Goal: Task Accomplishment & Management: Complete application form

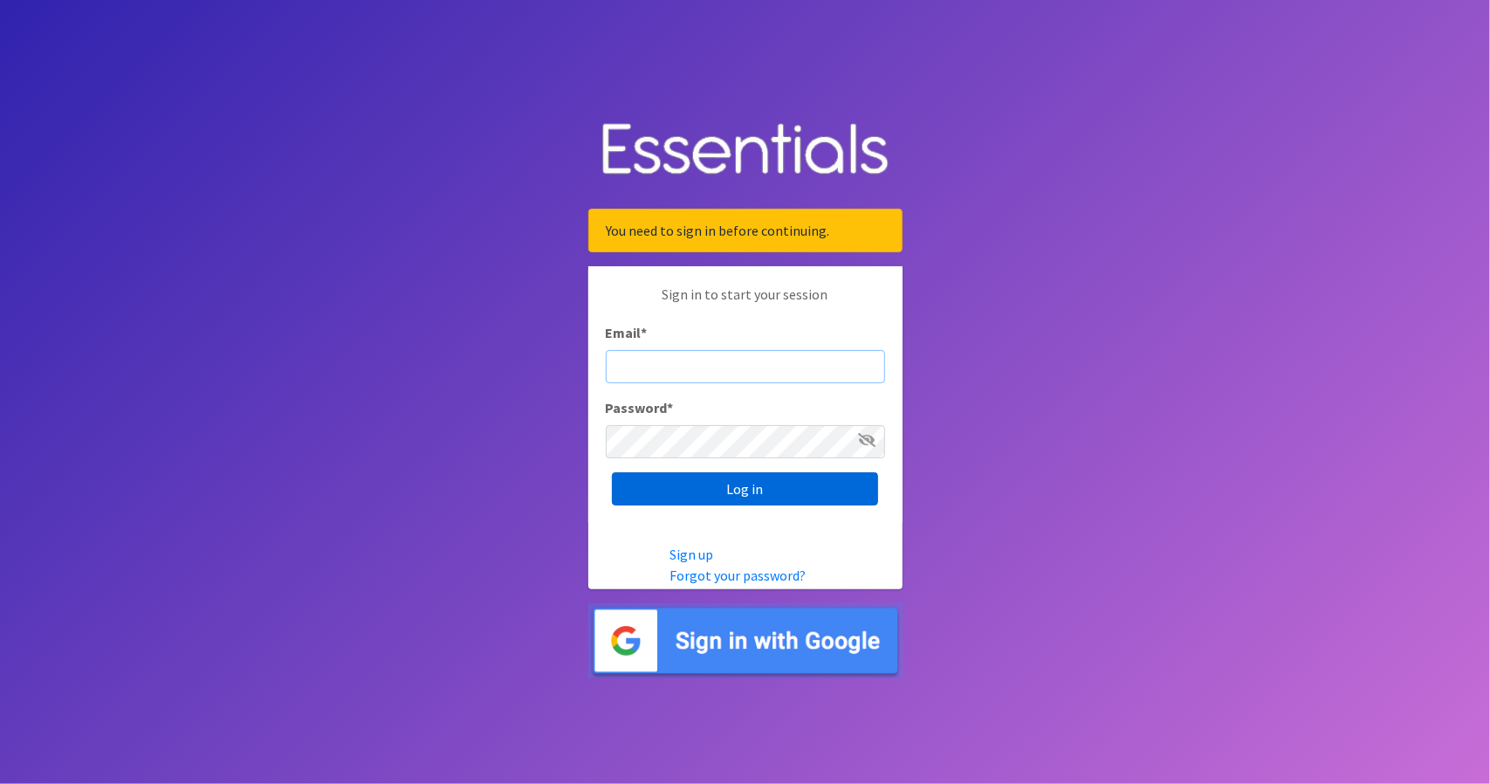
type input "[PERSON_NAME][EMAIL_ADDRESS][DOMAIN_NAME]"
click at [740, 485] on input "Log in" at bounding box center [745, 488] width 266 height 33
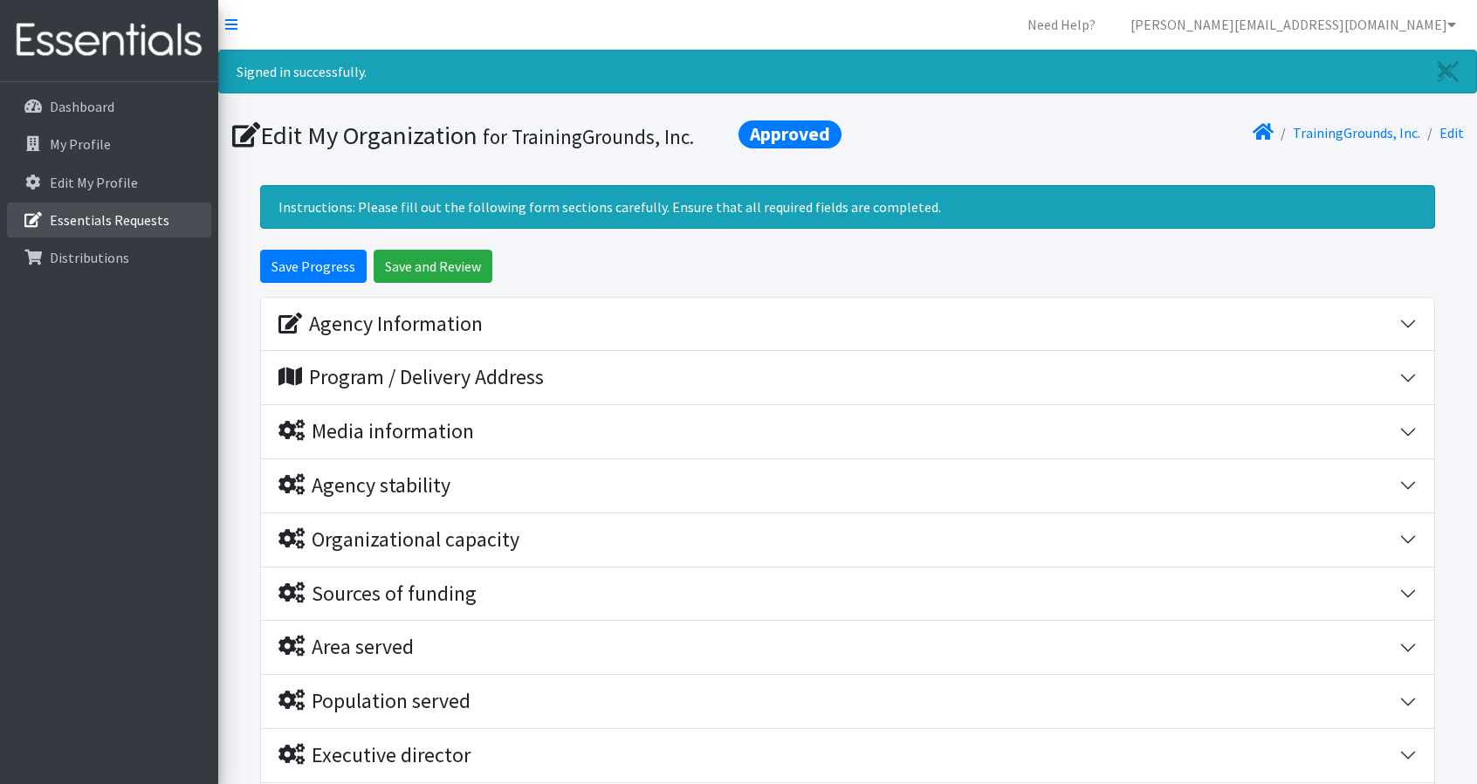
click at [114, 221] on p "Essentials Requests" at bounding box center [110, 219] width 120 height 17
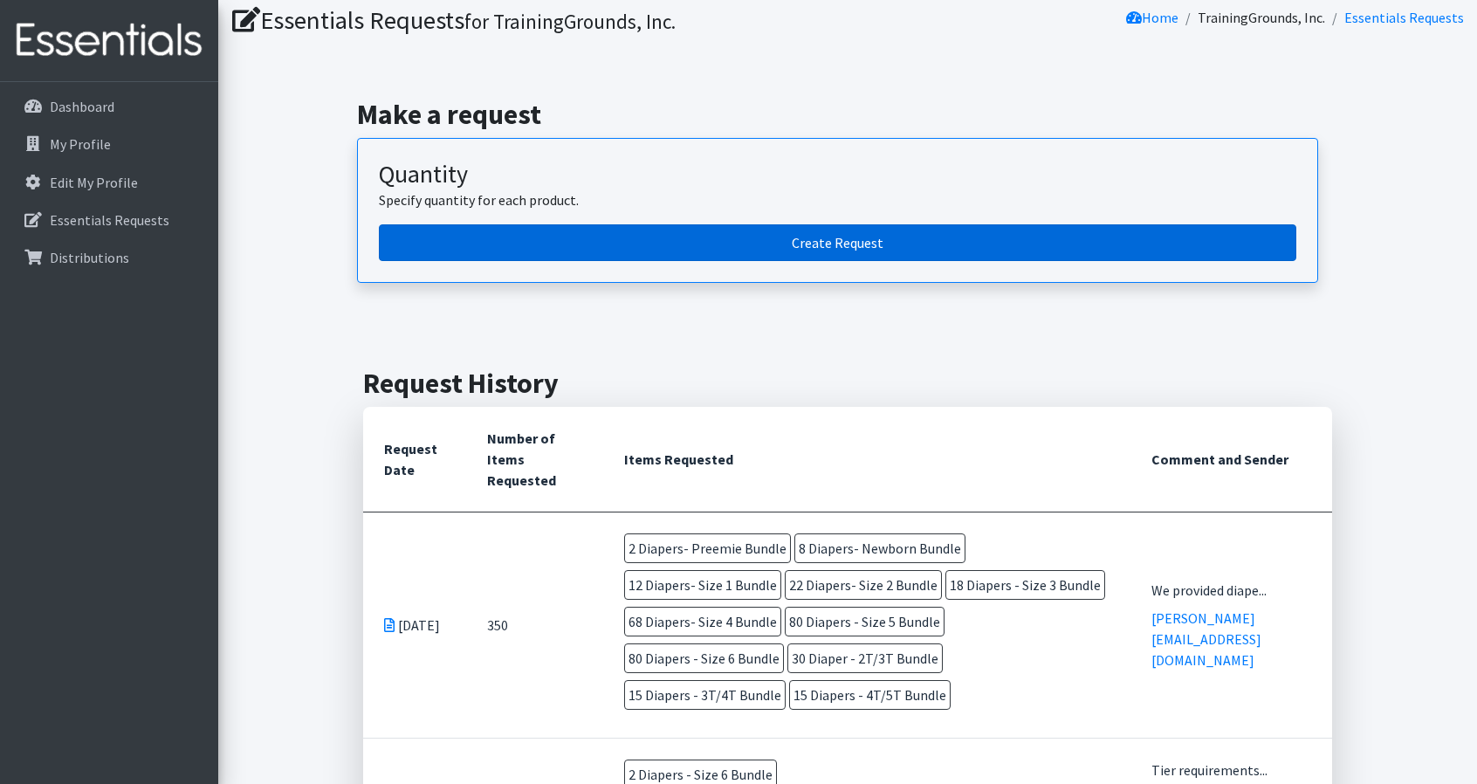
scroll to position [55, 0]
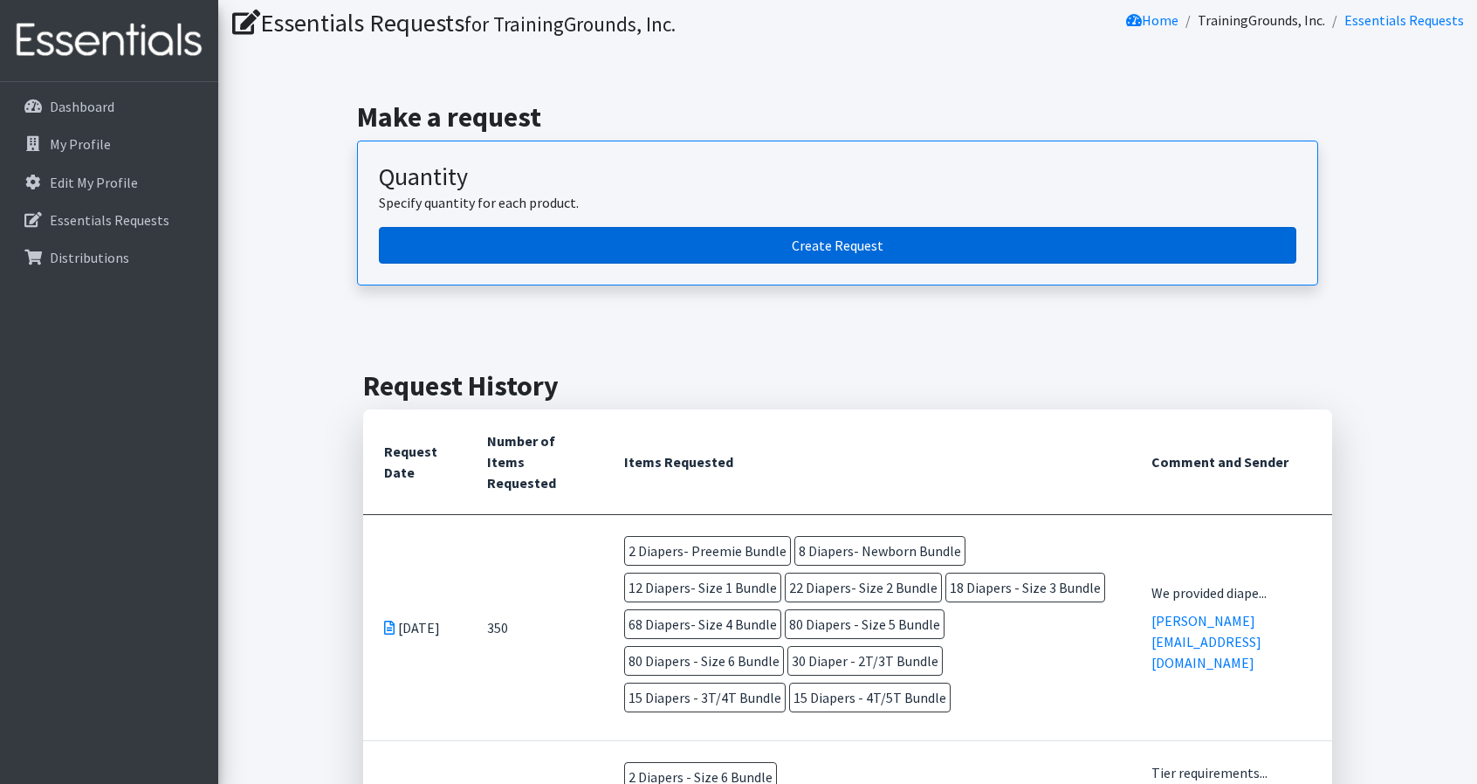
click at [839, 243] on link "Create Request" at bounding box center [838, 245] width 918 height 37
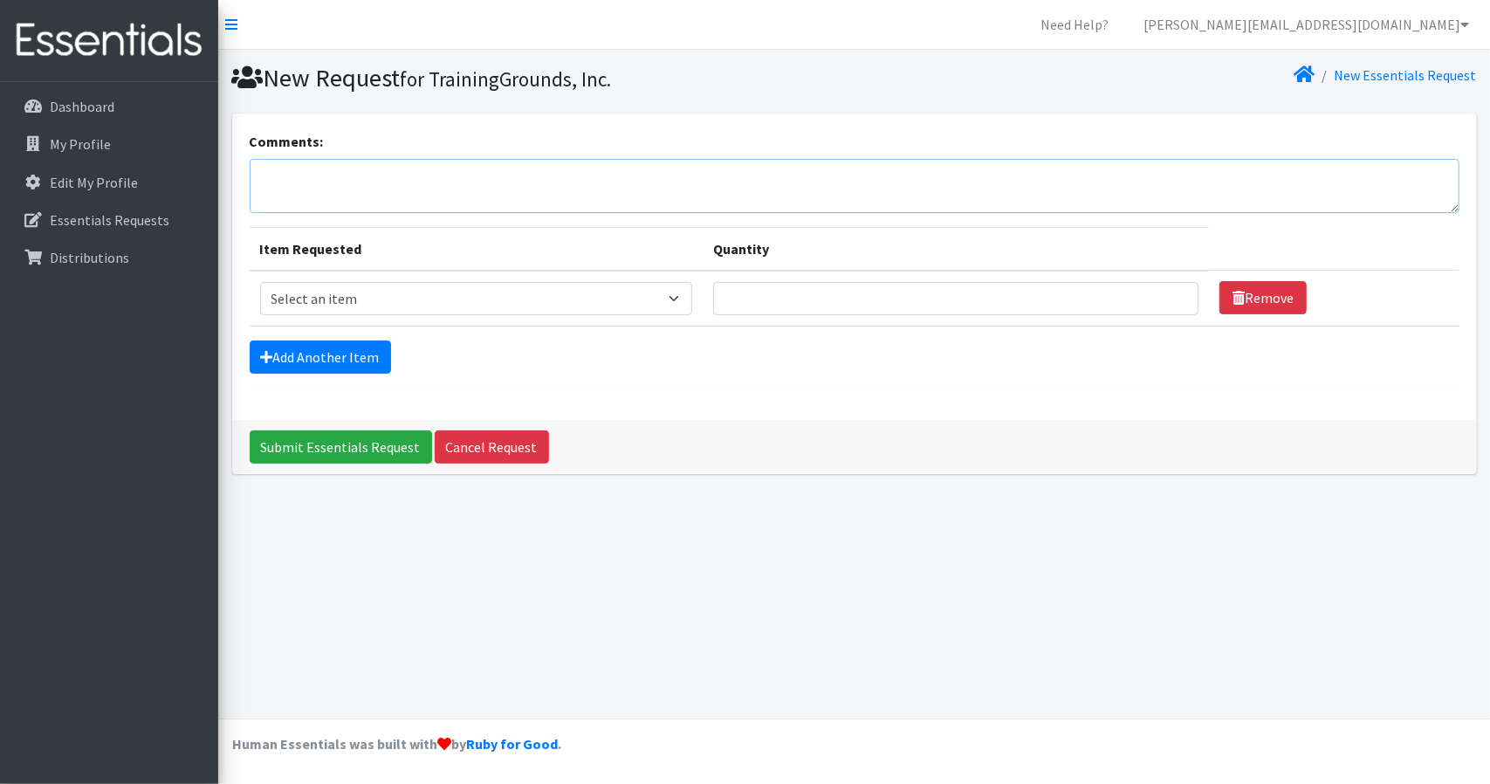
click at [416, 182] on textarea "Comments:" at bounding box center [855, 186] width 1210 height 54
type textarea "2"
type textarea "72 families served in the month of October so far. We have posted on social med…"
